Goal: Information Seeking & Learning: Learn about a topic

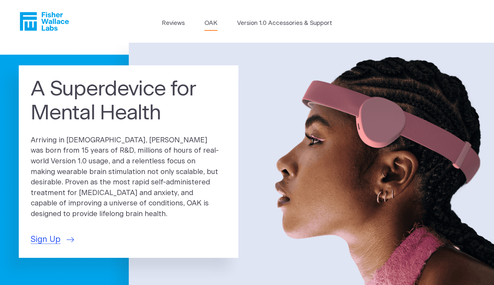
click at [212, 23] on link "OAK" at bounding box center [211, 23] width 13 height 9
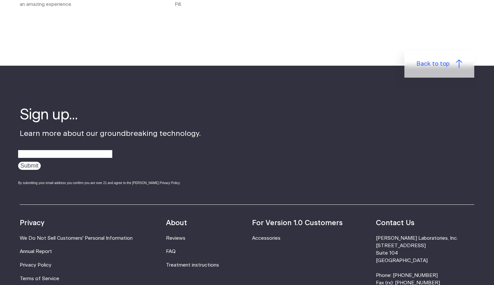
scroll to position [1036, 0]
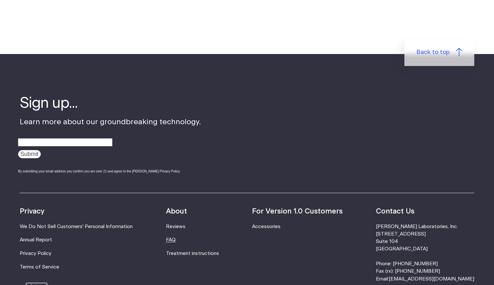
click at [176, 238] on link "FAQ" at bounding box center [171, 240] width 10 height 5
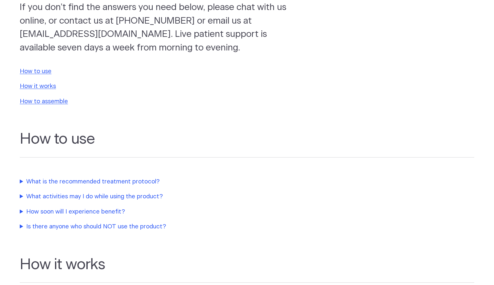
scroll to position [97, 0]
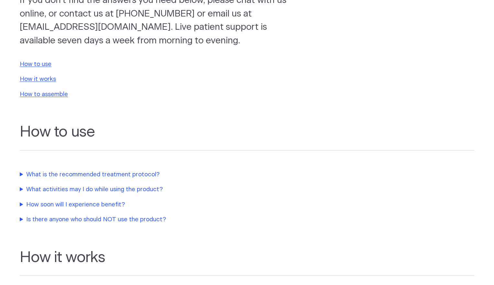
click at [149, 173] on summary "What is the recommended treatment protocol?" at bounding box center [156, 174] width 272 height 9
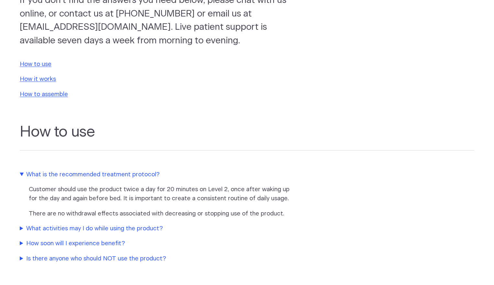
click at [97, 240] on summary "How soon will I experience benefit?" at bounding box center [156, 243] width 272 height 9
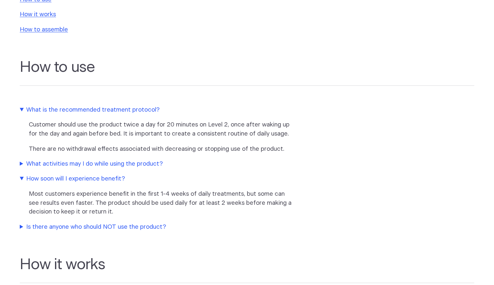
scroll to position [194, 0]
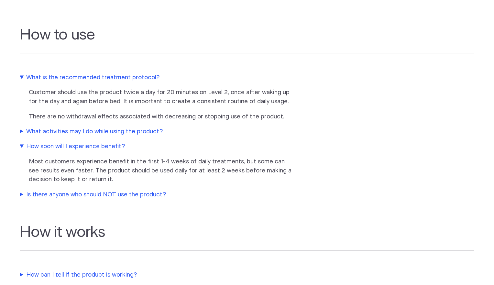
click at [127, 195] on summary "Is there anyone who should NOT use the product?" at bounding box center [156, 194] width 272 height 9
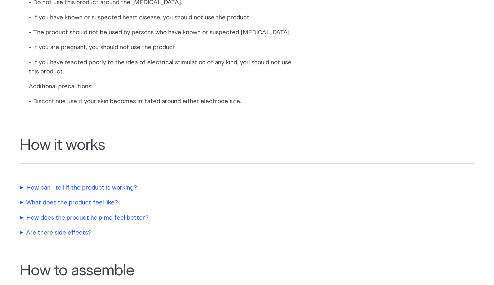
scroll to position [453, 0]
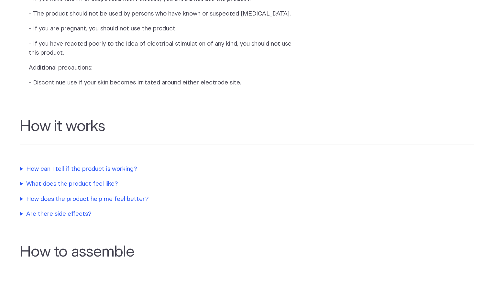
click at [88, 174] on summary "How can I tell if the product is working?" at bounding box center [156, 169] width 272 height 9
